Goal: Task Accomplishment & Management: Manage account settings

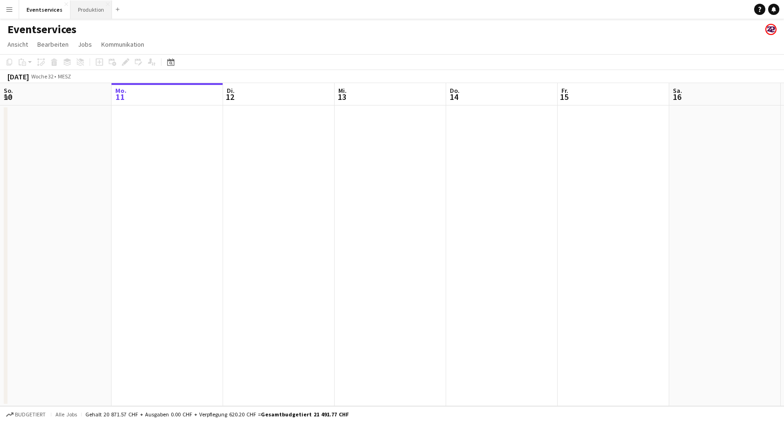
click at [88, 11] on button "Produktion Schließen" at bounding box center [91, 9] width 42 height 18
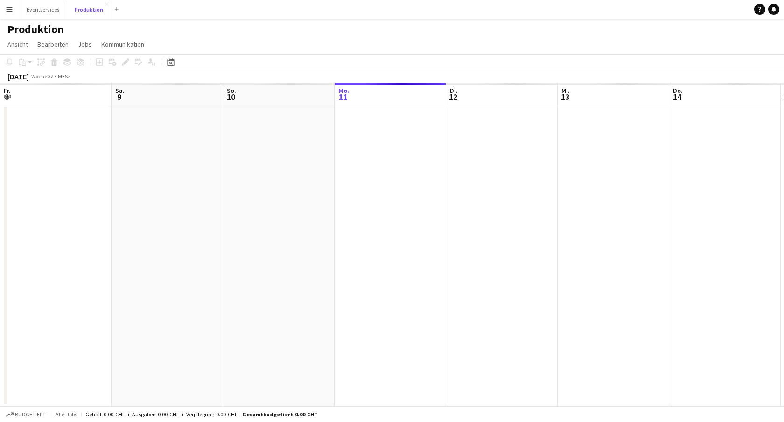
scroll to position [0, 223]
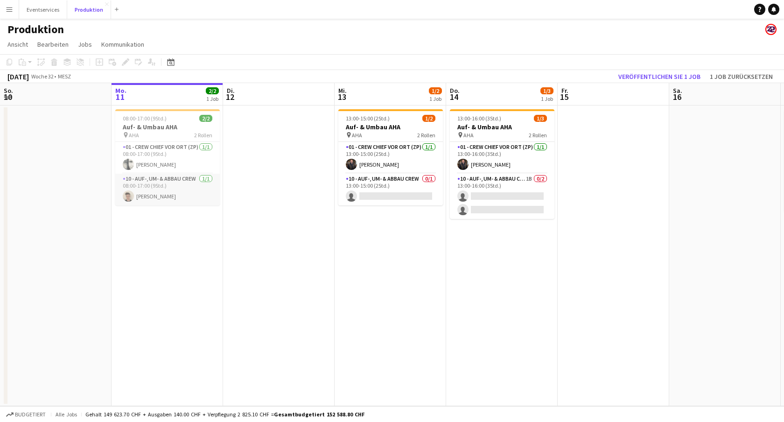
click at [162, 199] on app-card-role "10 - Auf-, Um- & Abbau Crew [DATE] 08:00-17:00 (9Std.) [PERSON_NAME]" at bounding box center [167, 190] width 105 height 32
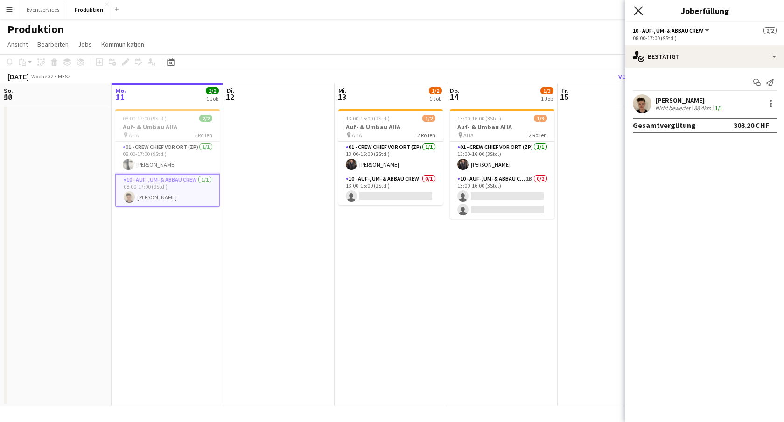
click at [641, 12] on icon "Pop-in schließen" at bounding box center [638, 10] width 9 height 9
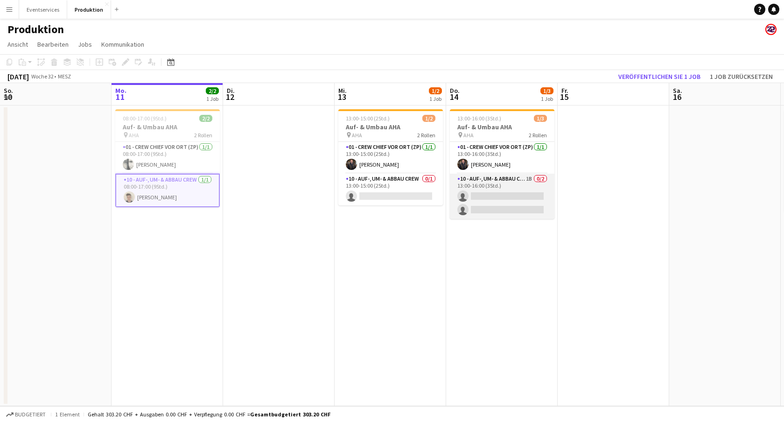
click at [512, 183] on app-card-role "10 - Auf-, Um- & Abbau Crew 1B 0/2 13:00-16:00 (3Std.) single-neutral-actions s…" at bounding box center [502, 196] width 105 height 45
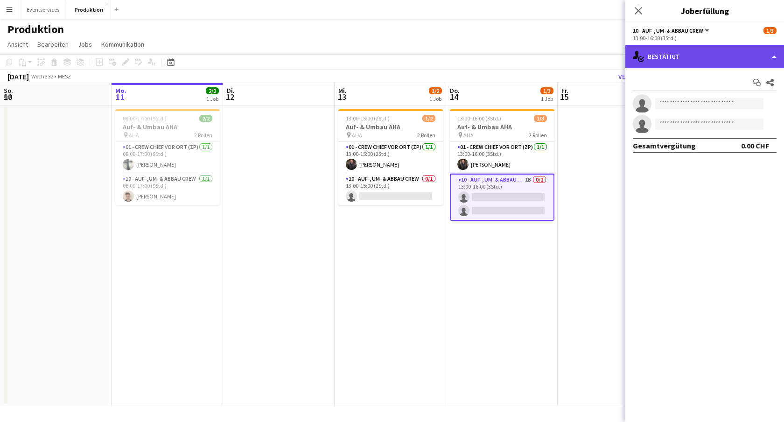
click at [736, 58] on div "single-neutral-actions-check-2 Bestätigt" at bounding box center [704, 56] width 159 height 22
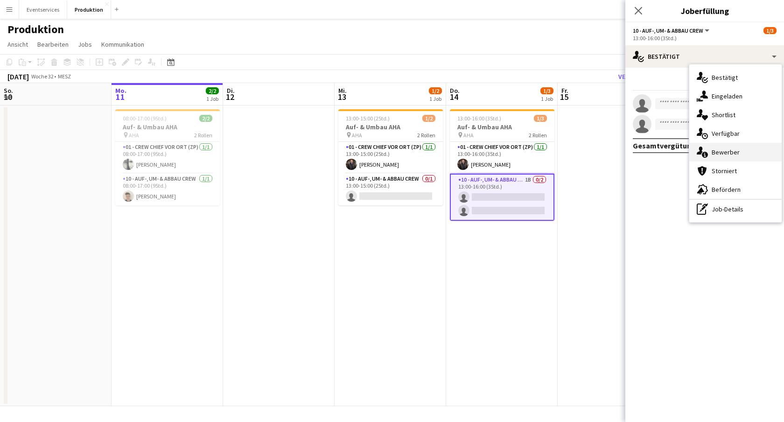
click at [719, 151] on div "single-neutral-actions-information Bewerber" at bounding box center [735, 152] width 92 height 19
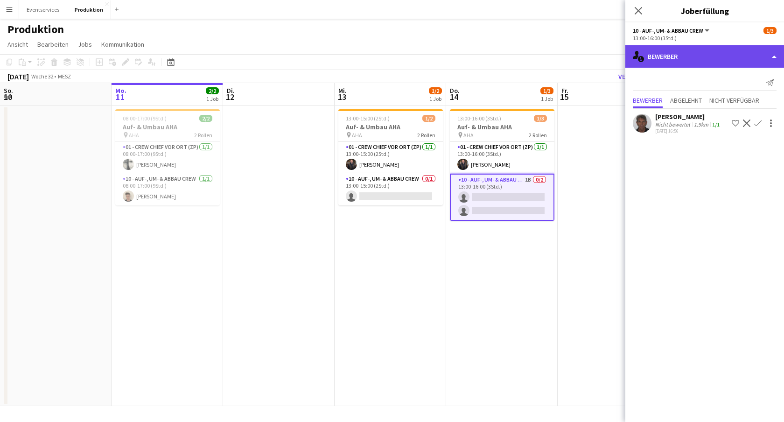
click at [708, 59] on div "single-neutral-actions-information Bewerber" at bounding box center [704, 56] width 159 height 22
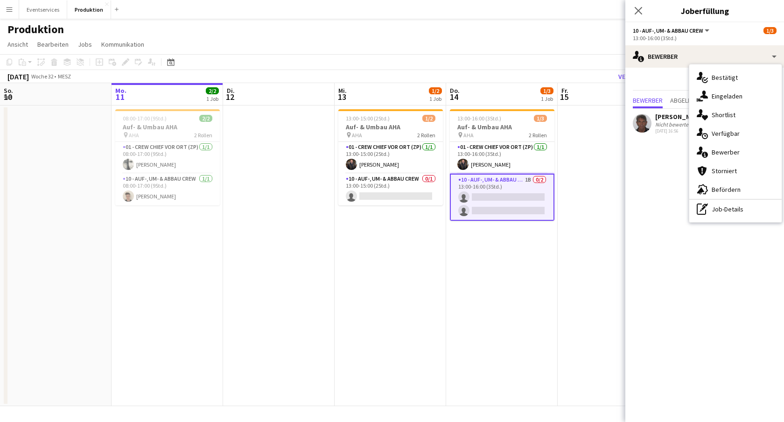
click at [650, 204] on mat-expansion-panel "users2 Bewerber Benachrichtigung senden Bewerber Abgelehnt Nicht verfügbar [PER…" at bounding box center [704, 245] width 159 height 354
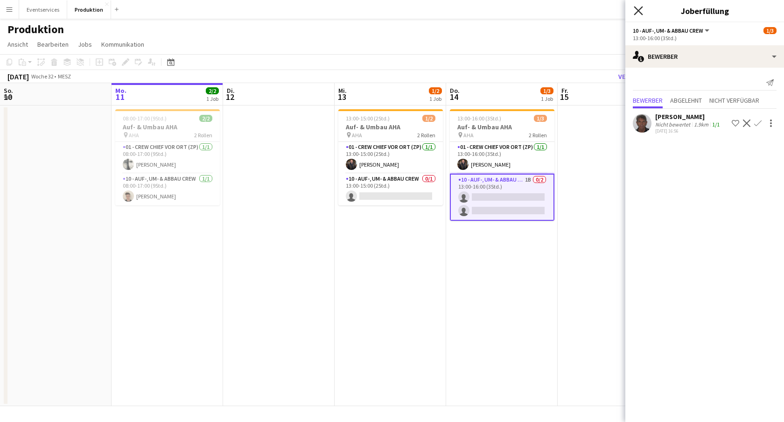
click at [639, 8] on icon "Pop-in schließen" at bounding box center [638, 10] width 9 height 9
